Goal: Find specific page/section: Find specific page/section

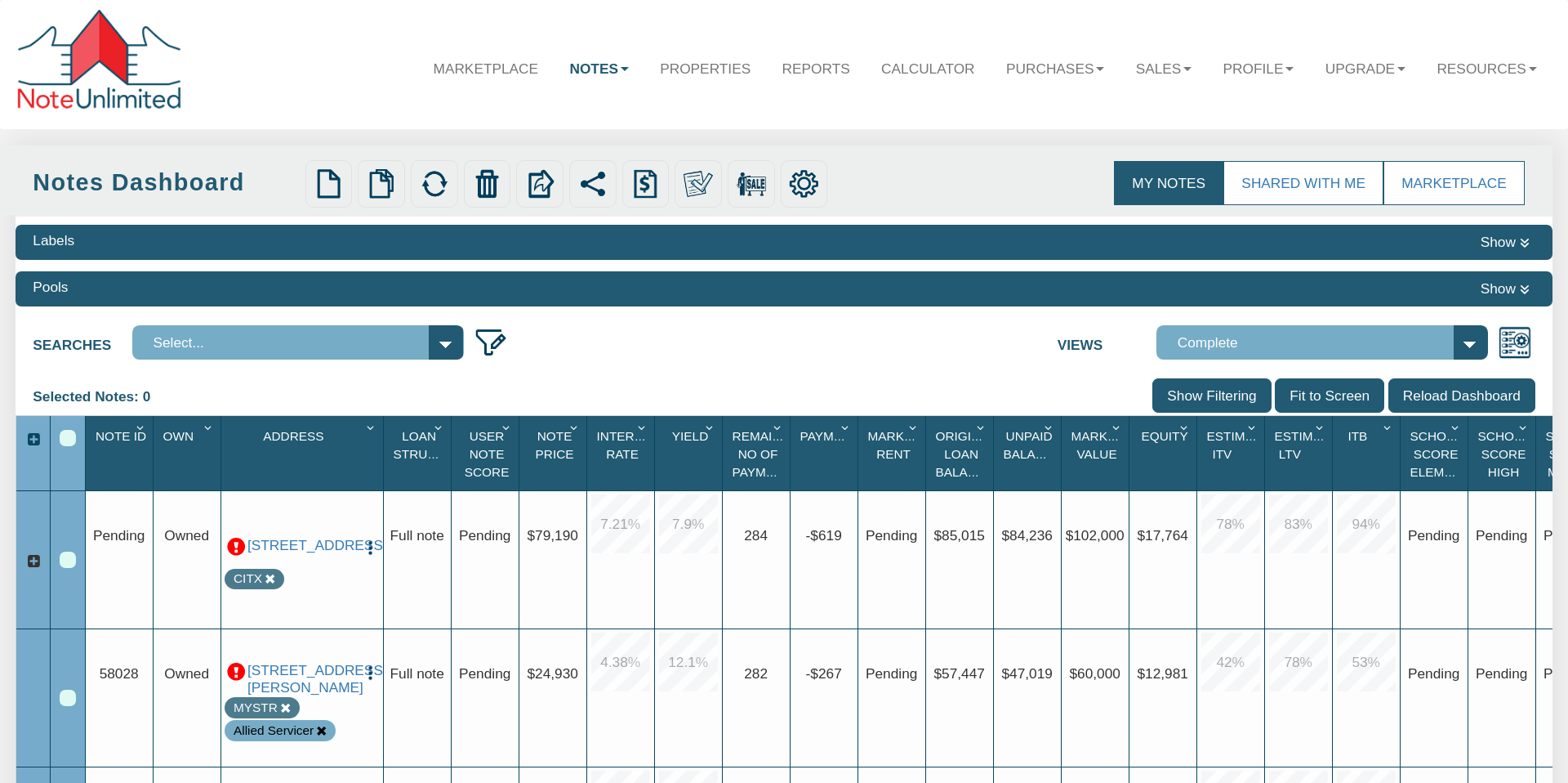
click at [442, 341] on select "Select..." at bounding box center [299, 343] width 332 height 34
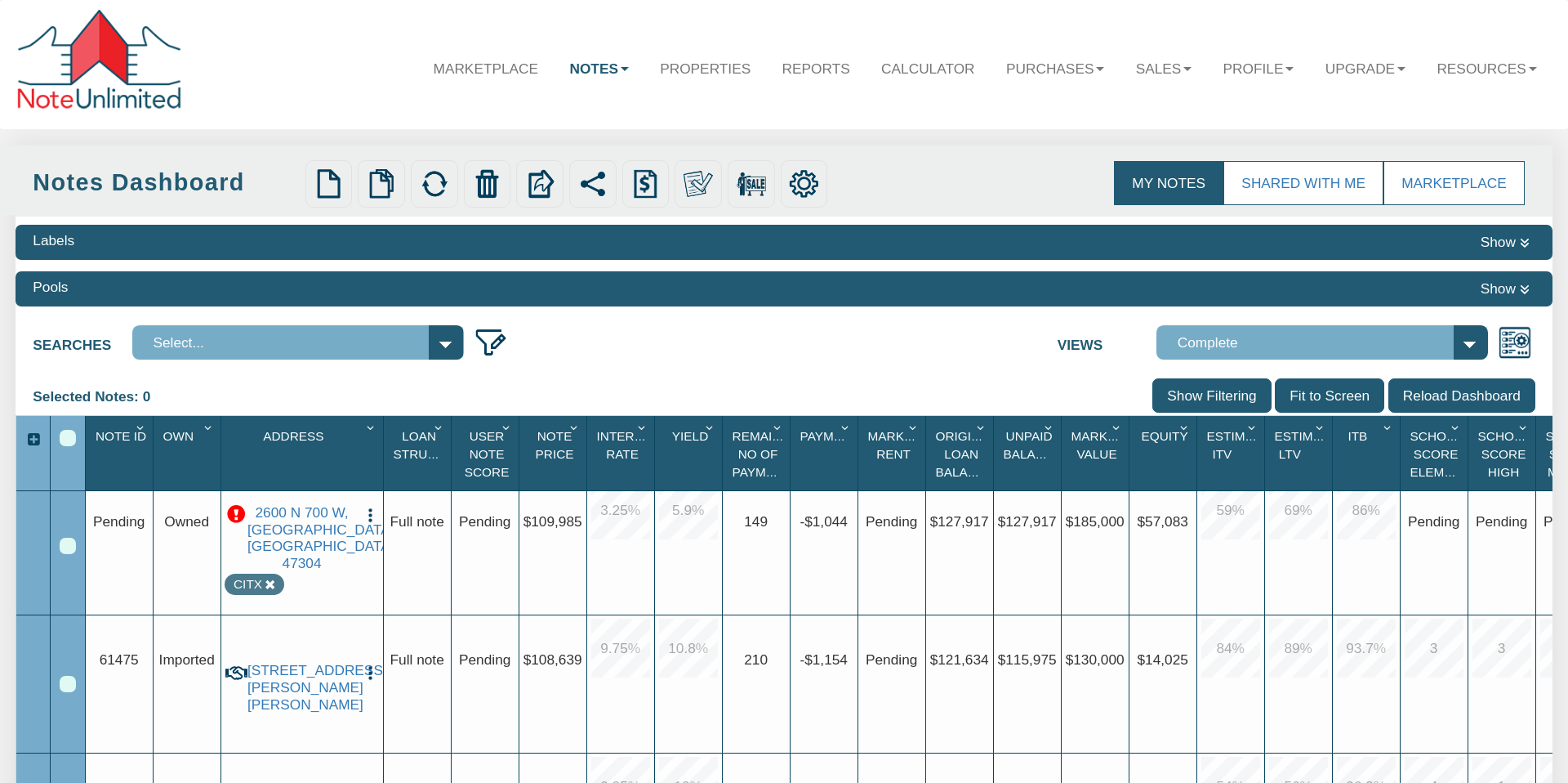
click at [184, 662] on span "Imported" at bounding box center [187, 659] width 55 height 16
click at [69, 684] on div "Row 6, Row Selection Checkbox" at bounding box center [67, 687] width 16 height 16
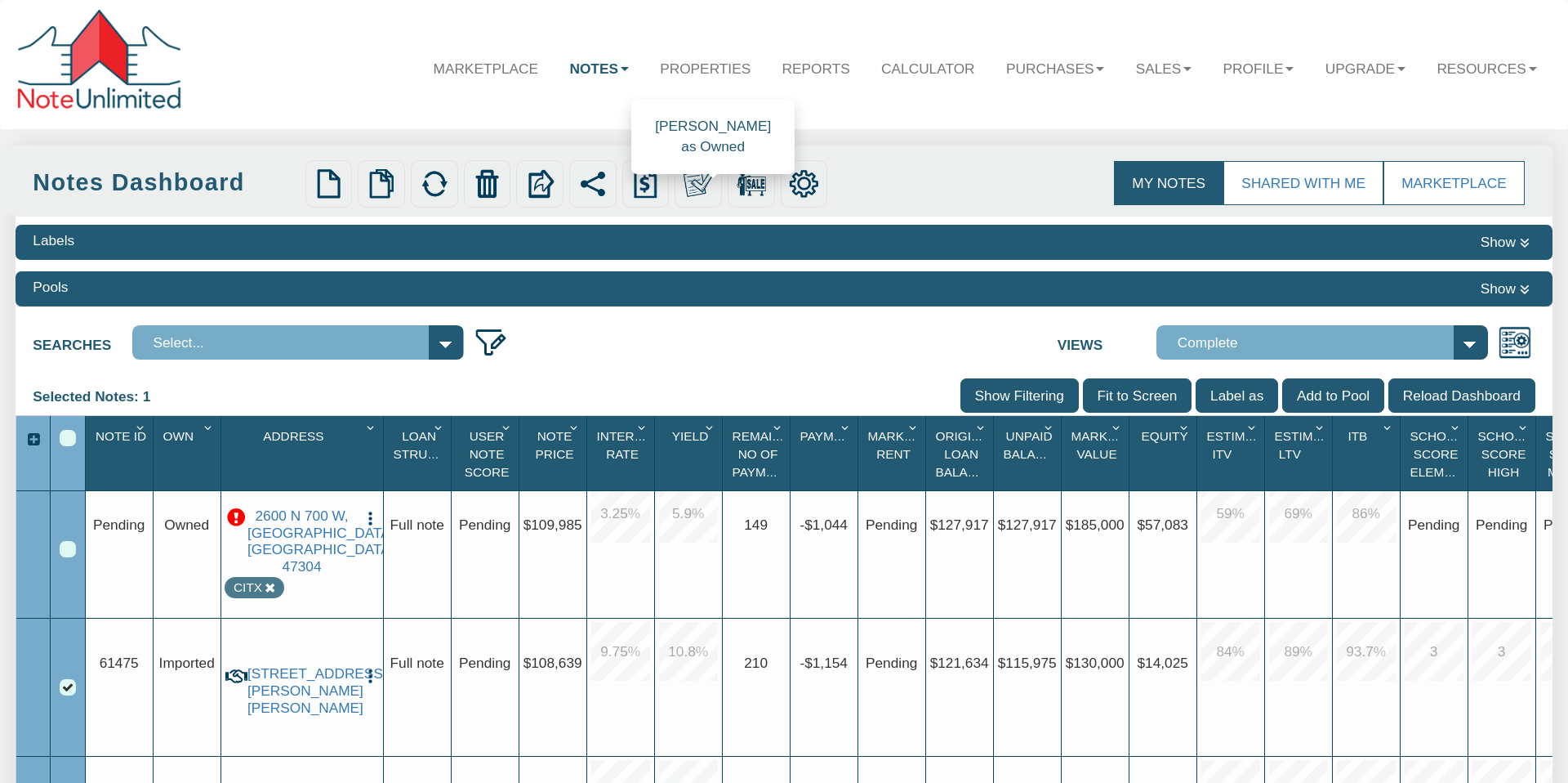
click at [692, 179] on img at bounding box center [698, 183] width 30 height 30
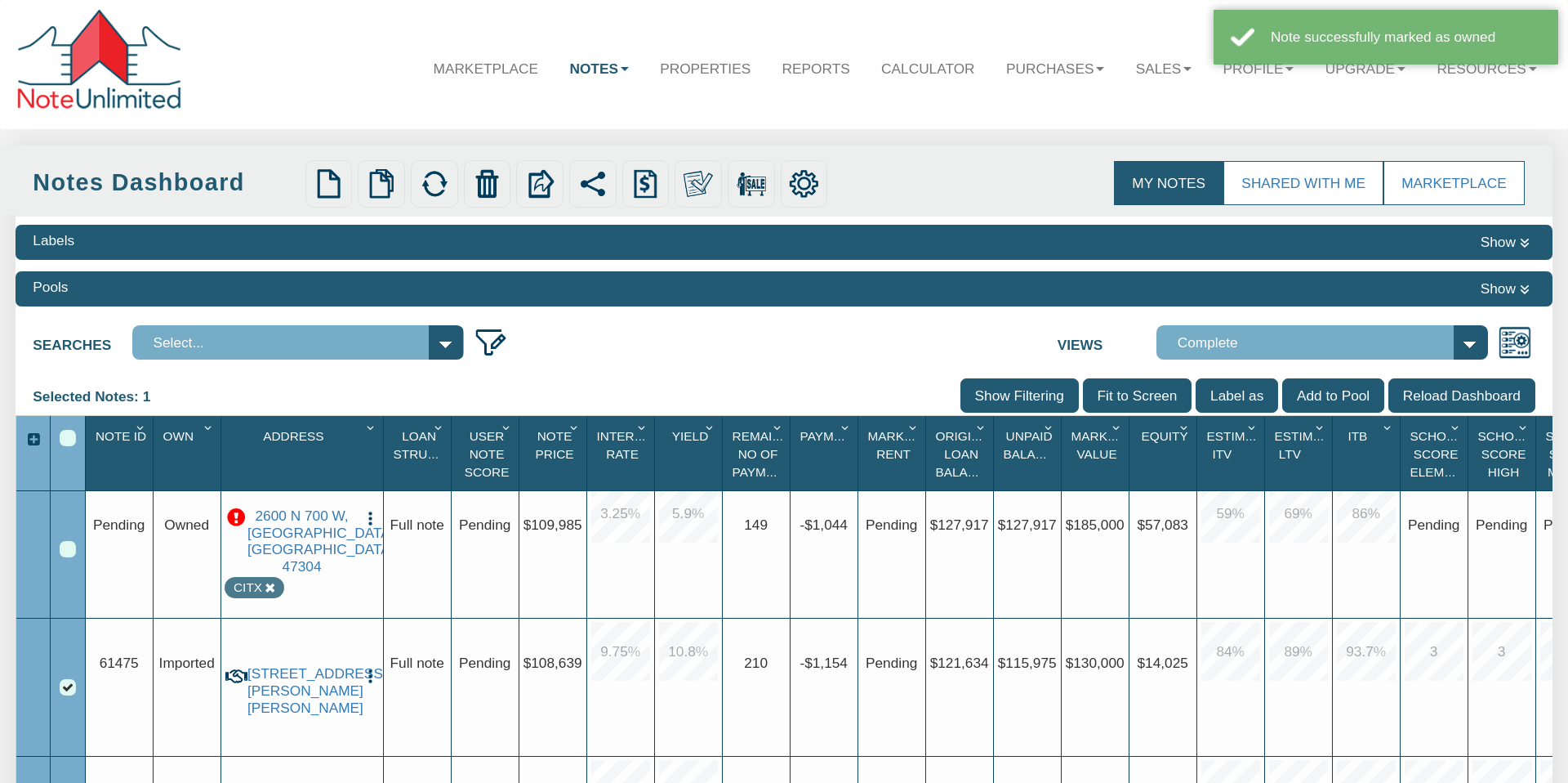
click at [64, 684] on div "Row 6, Row Selection Checkbox" at bounding box center [67, 687] width 16 height 16
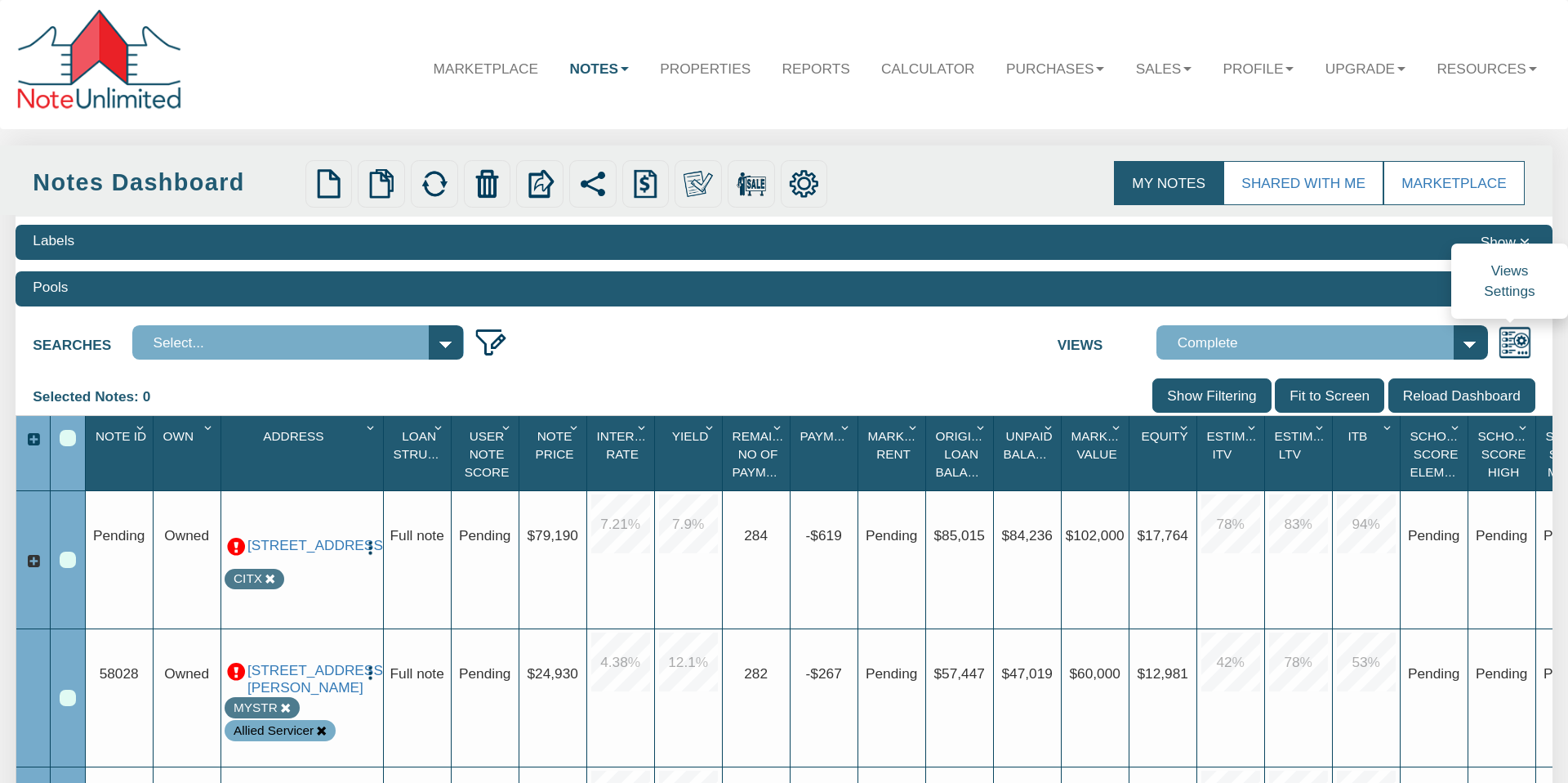
click at [1507, 344] on img at bounding box center [1516, 343] width 34 height 34
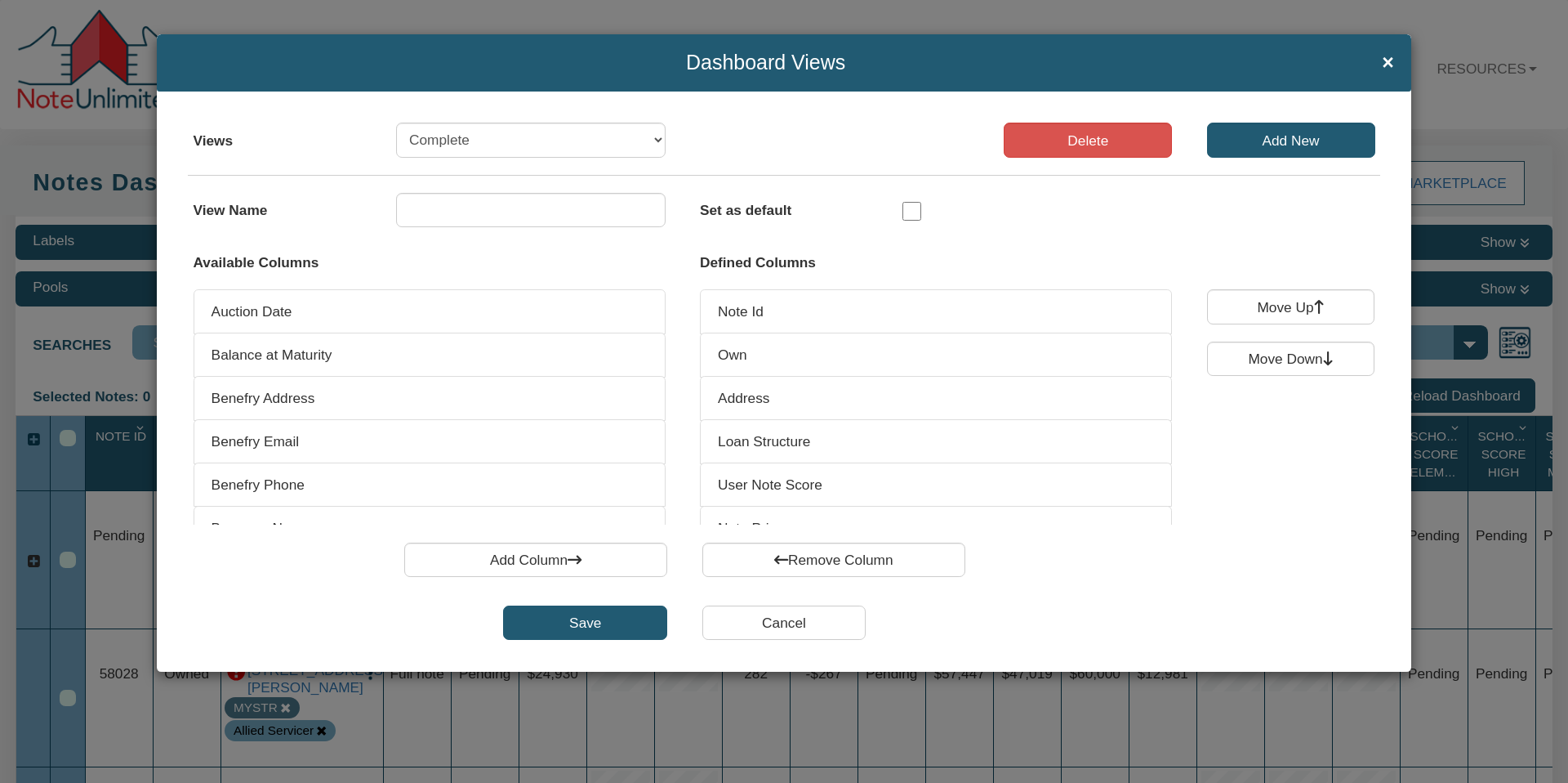
type input "Complete"
drag, startPoint x: 1390, startPoint y: 64, endPoint x: 1378, endPoint y: 82, distance: 21.6
click at [1390, 64] on span "×" at bounding box center [1388, 62] width 12 height 22
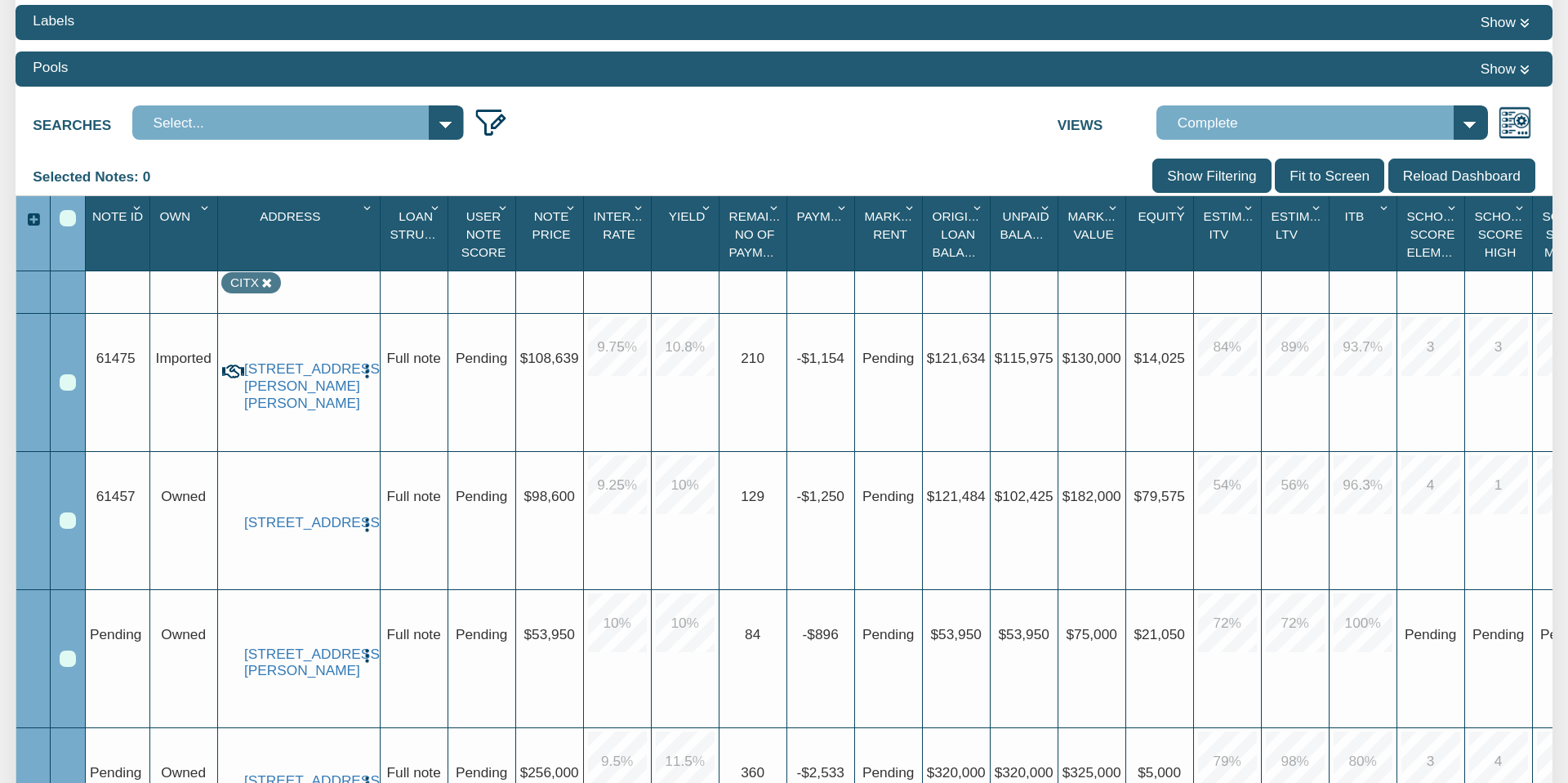
scroll to position [642, 0]
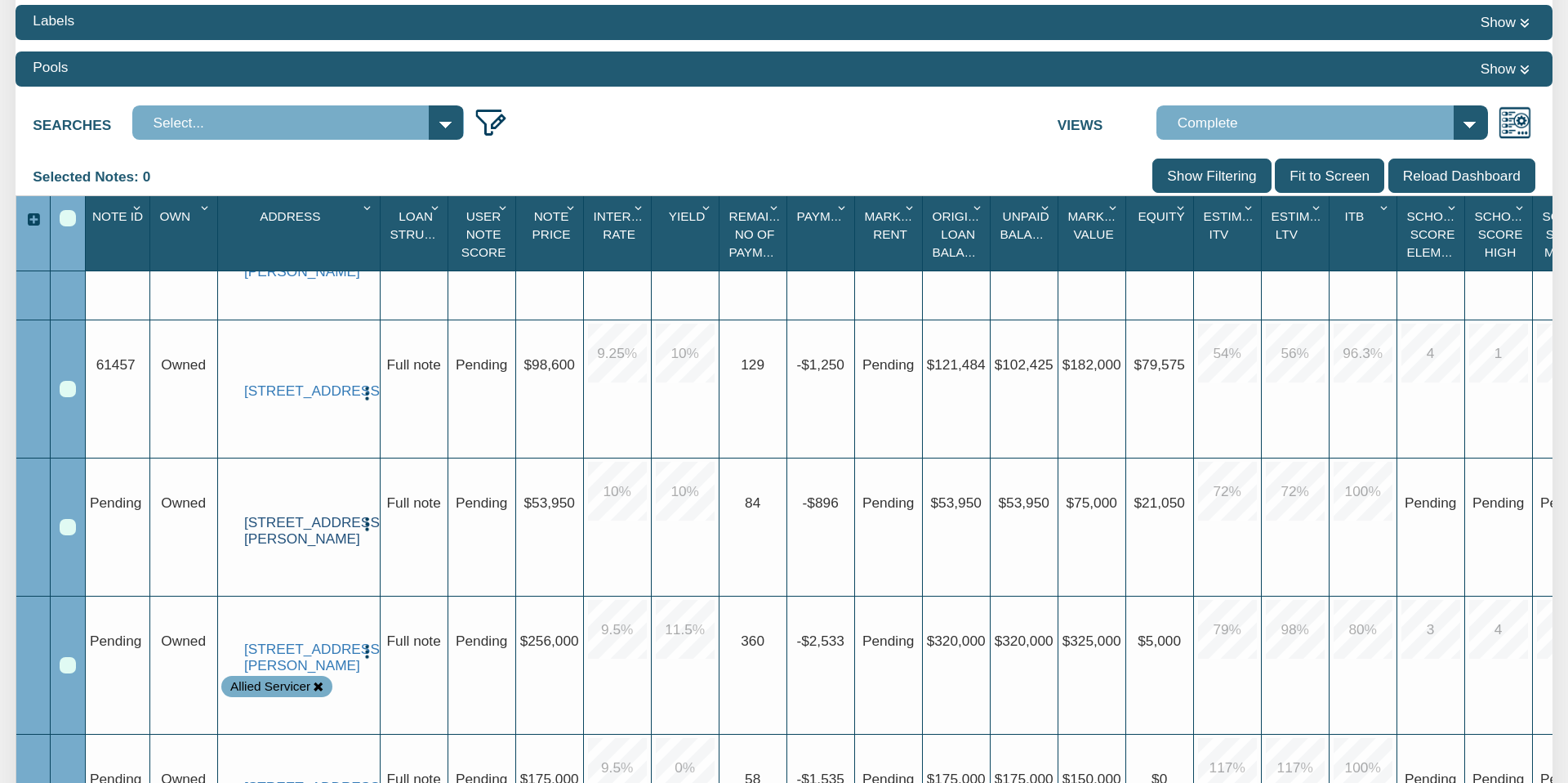
click at [297, 531] on link "[STREET_ADDRESS][PERSON_NAME]" at bounding box center [299, 530] width 109 height 33
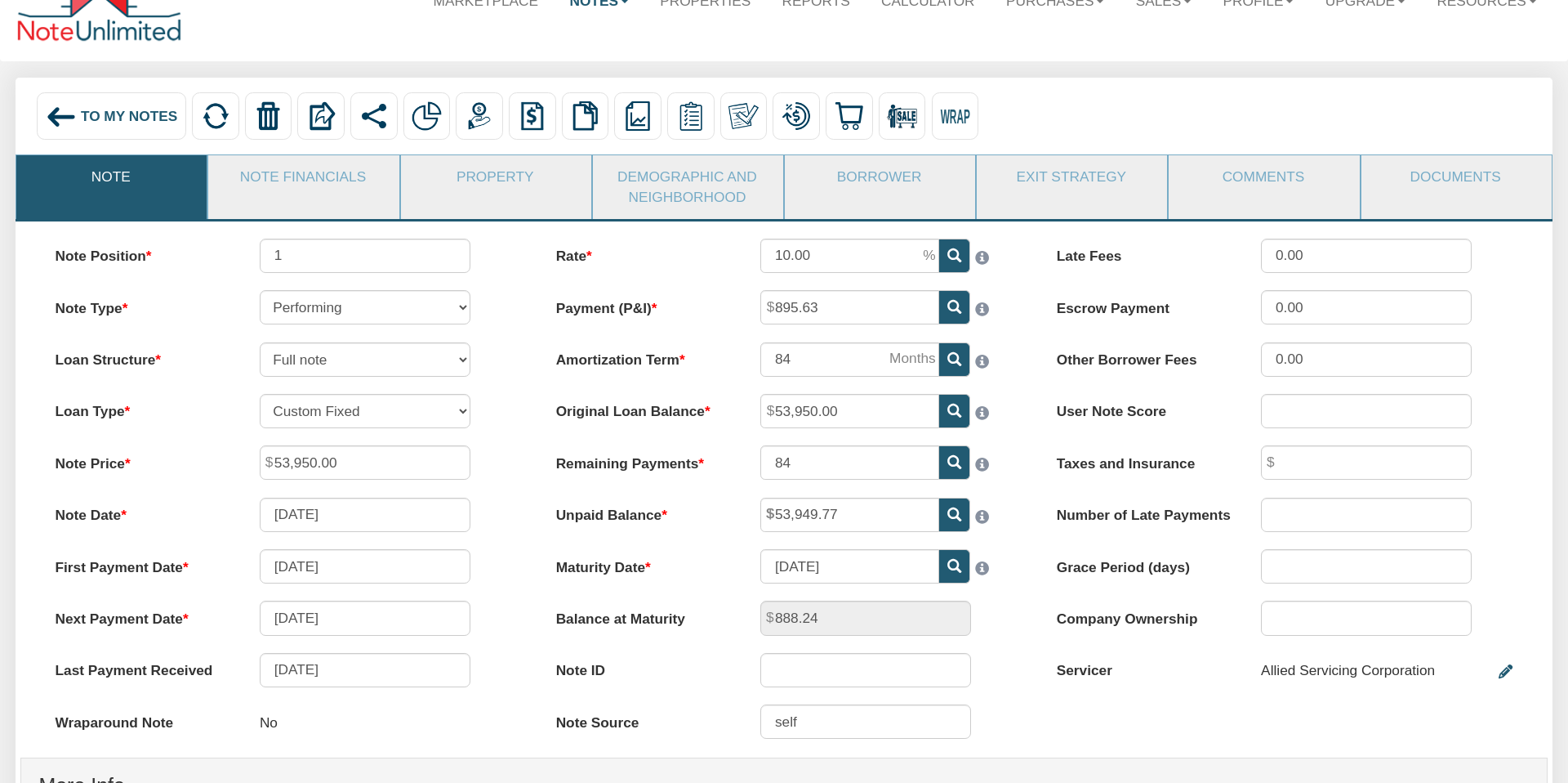
scroll to position [75, 0]
